Goal: Ask a question

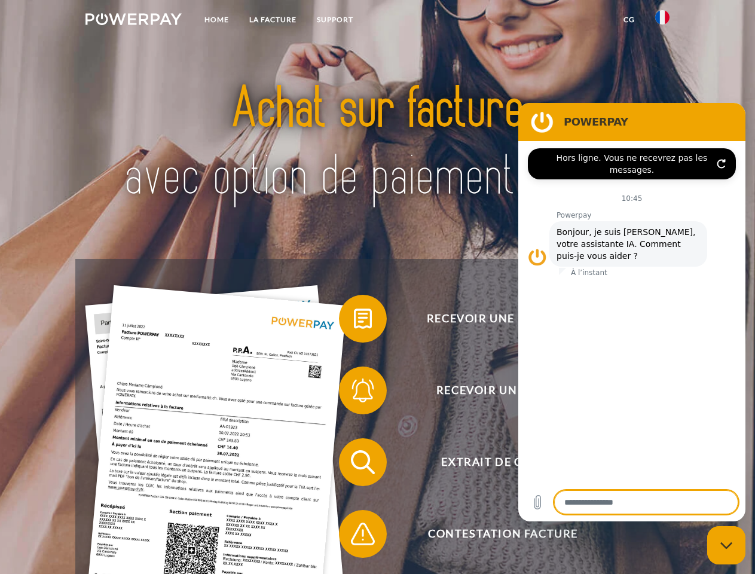
click at [133, 21] on img at bounding box center [134, 19] width 96 height 12
click at [663, 21] on img at bounding box center [662, 17] width 14 height 14
click at [629, 20] on link "CG" at bounding box center [630, 20] width 32 height 22
click at [354, 321] on span at bounding box center [345, 319] width 60 height 60
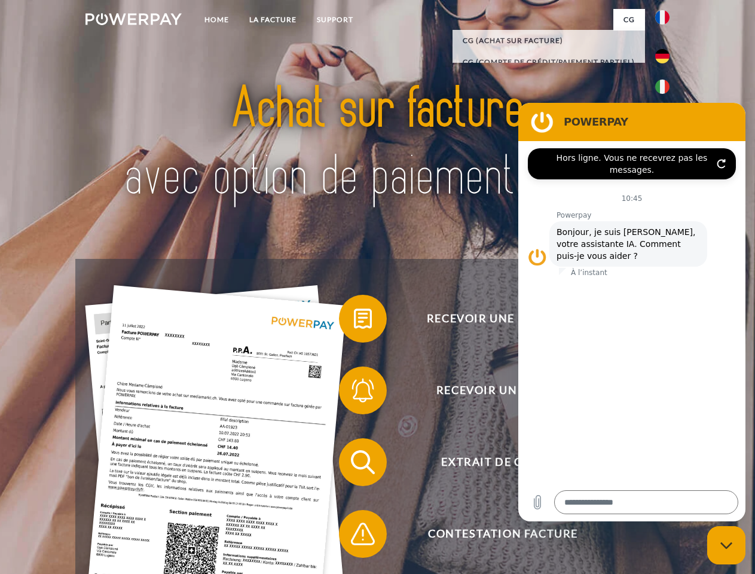
click at [354, 393] on span at bounding box center [345, 391] width 60 height 60
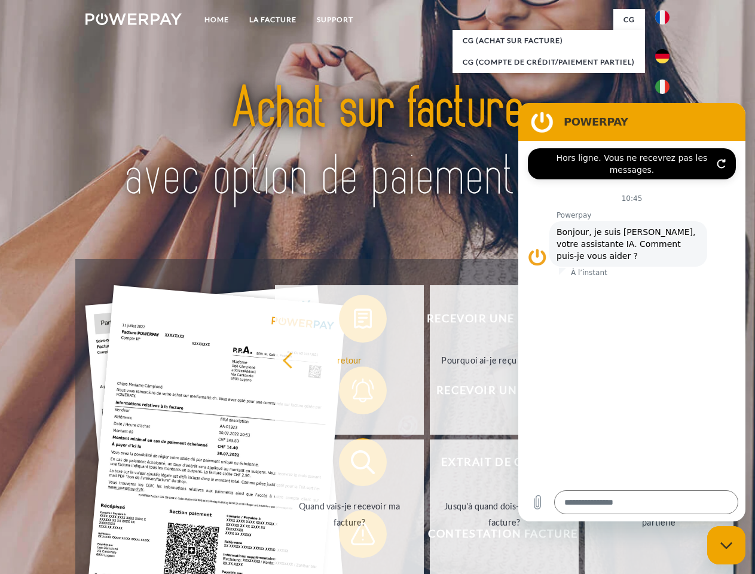
click at [430, 465] on link "Jusqu'à quand dois-je payer ma facture?" at bounding box center [504, 514] width 149 height 149
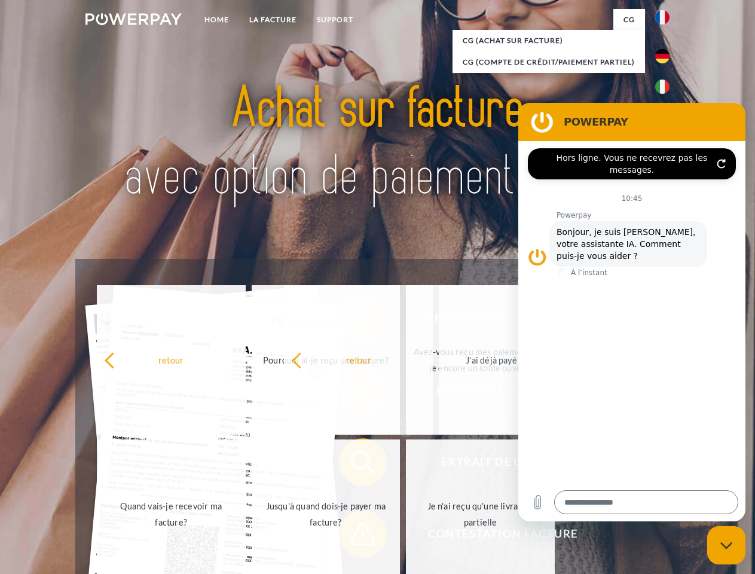
click at [354, 536] on span at bounding box center [345, 534] width 60 height 60
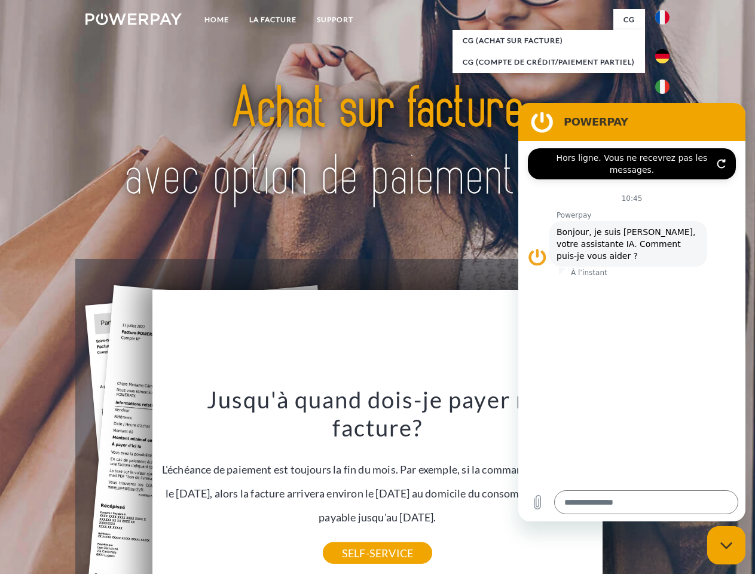
click at [727, 545] on icon "Fermer la fenêtre de messagerie" at bounding box center [727, 546] width 13 height 8
type textarea "*"
